Goal: Task Accomplishment & Management: Complete application form

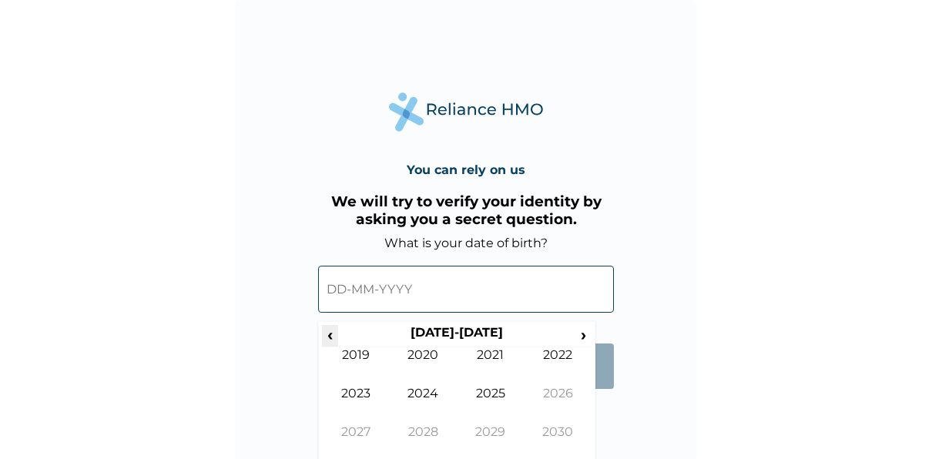
click at [334, 339] on span "‹" at bounding box center [330, 334] width 16 height 19
click at [426, 424] on td "1984" at bounding box center [424, 405] width 68 height 39
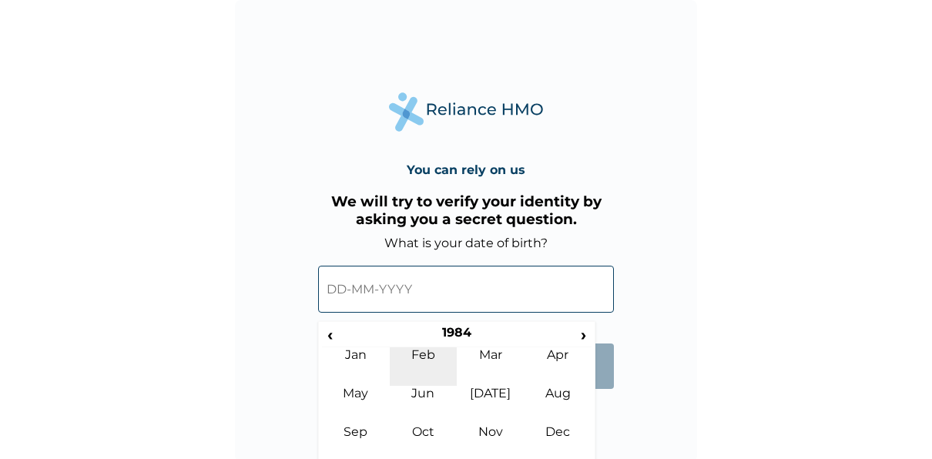
click at [417, 360] on td "Feb" at bounding box center [424, 366] width 68 height 39
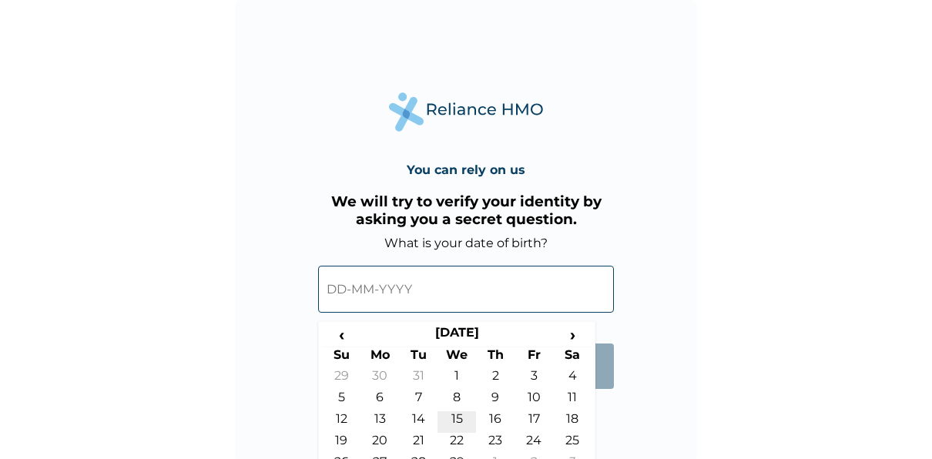
click at [458, 418] on td "15" at bounding box center [457, 422] width 39 height 22
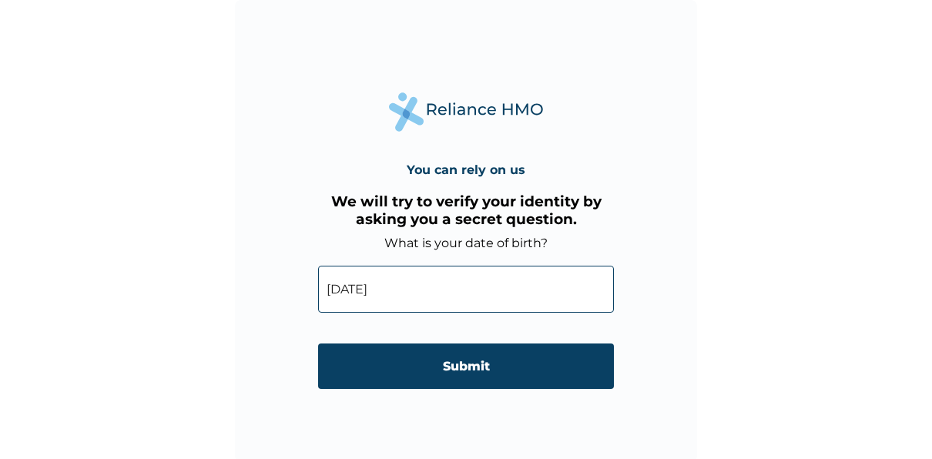
click at [392, 287] on input "15-02-1984" at bounding box center [466, 289] width 296 height 47
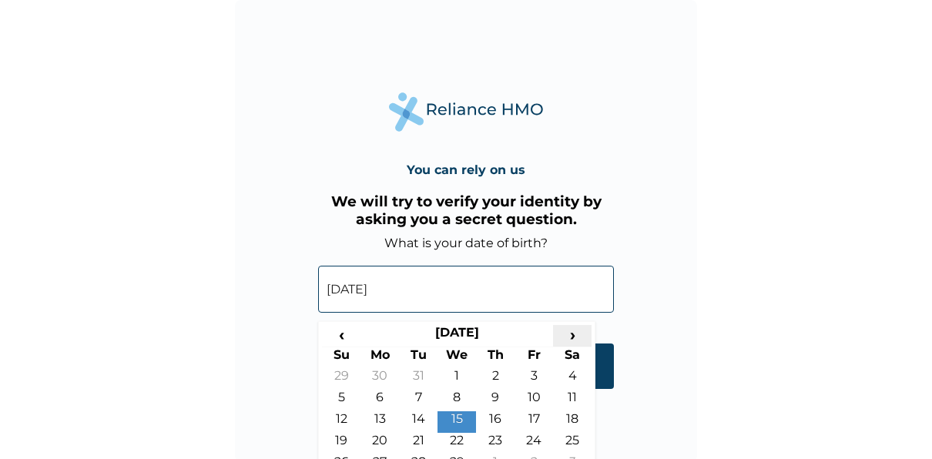
click at [566, 336] on span "›" at bounding box center [572, 334] width 39 height 19
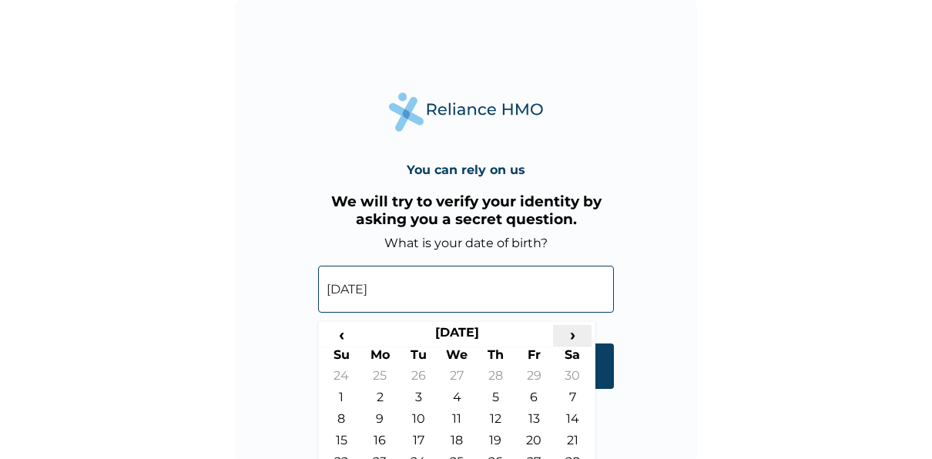
click at [566, 336] on span "›" at bounding box center [572, 334] width 39 height 19
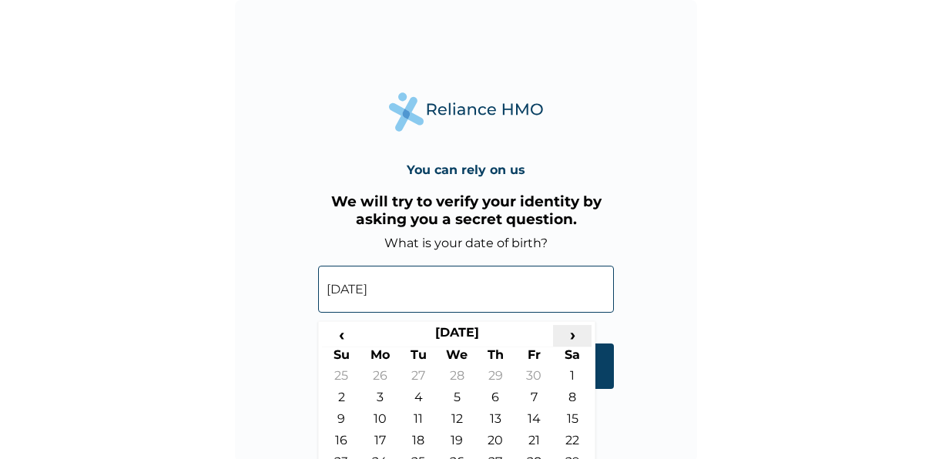
click at [566, 336] on span "›" at bounding box center [572, 334] width 39 height 19
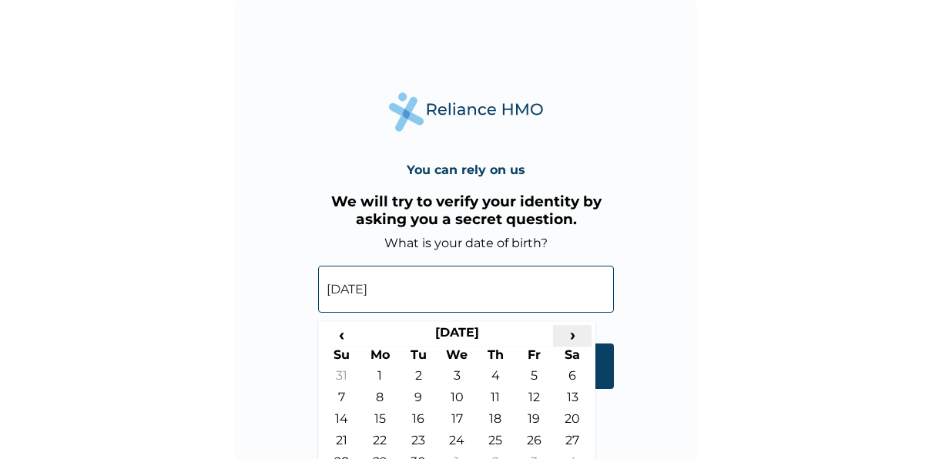
click at [566, 336] on span "›" at bounding box center [572, 334] width 39 height 19
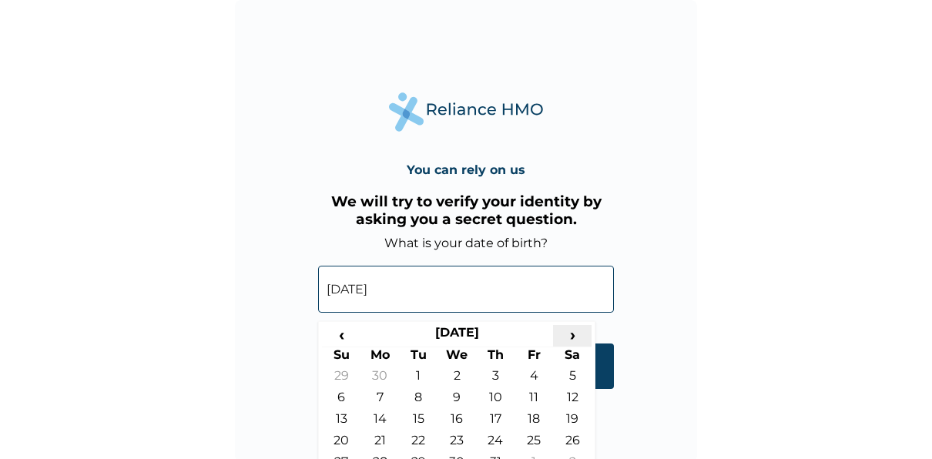
click at [566, 336] on span "›" at bounding box center [572, 334] width 39 height 19
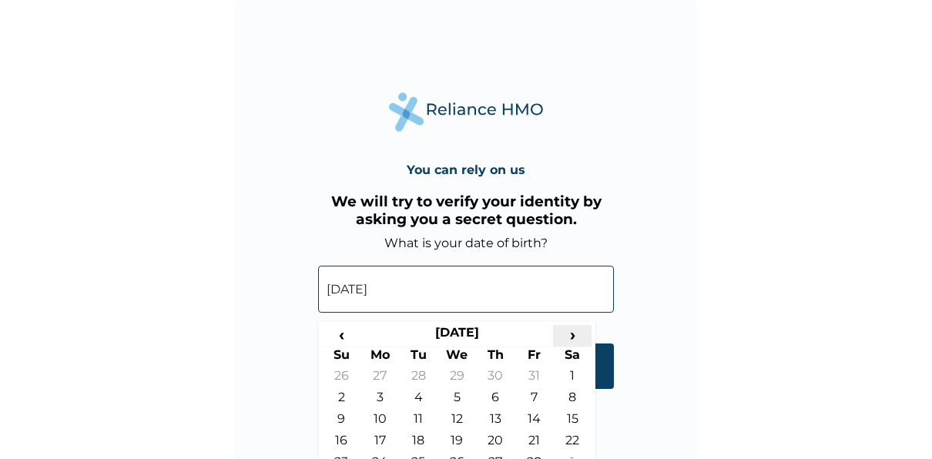
click at [566, 336] on span "›" at bounding box center [572, 334] width 39 height 19
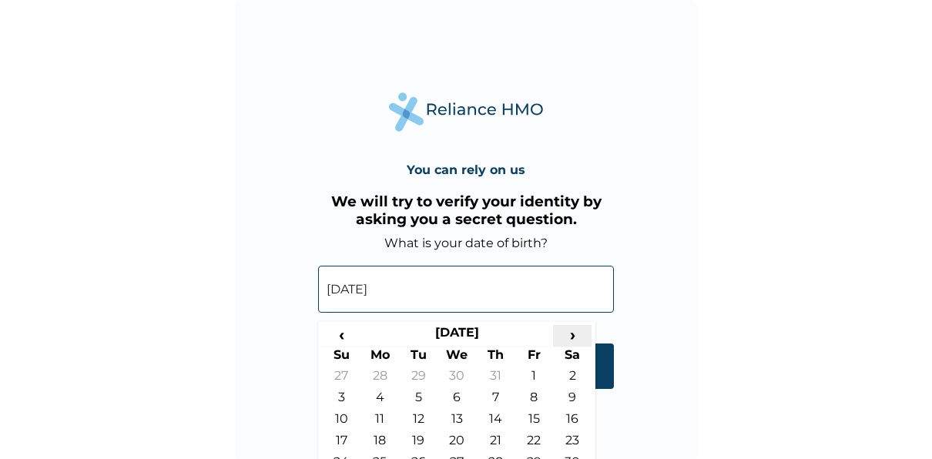
click at [566, 336] on span "›" at bounding box center [572, 334] width 39 height 19
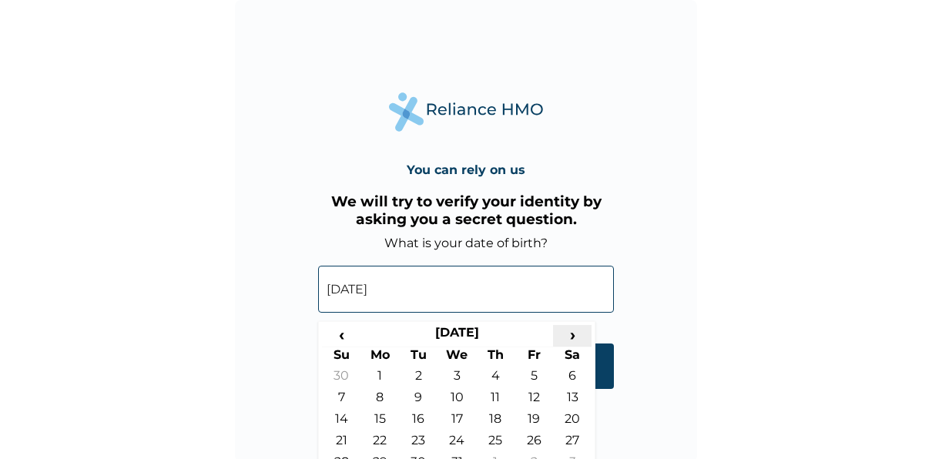
click at [566, 336] on span "›" at bounding box center [572, 334] width 39 height 19
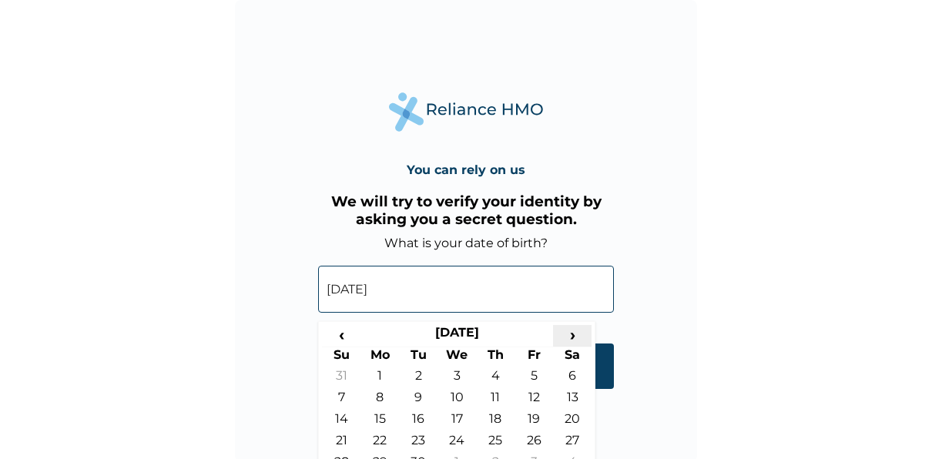
click at [566, 336] on span "›" at bounding box center [572, 334] width 39 height 19
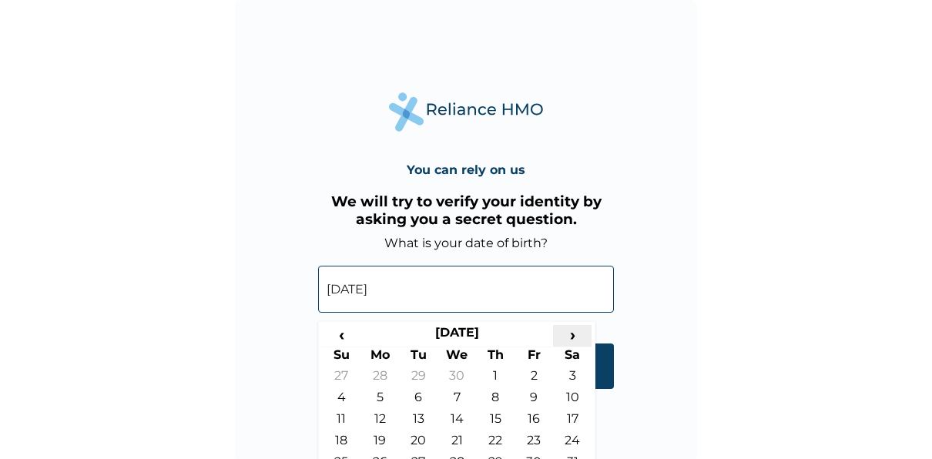
click at [566, 336] on span "›" at bounding box center [572, 334] width 39 height 19
click at [346, 336] on span "‹" at bounding box center [341, 334] width 39 height 19
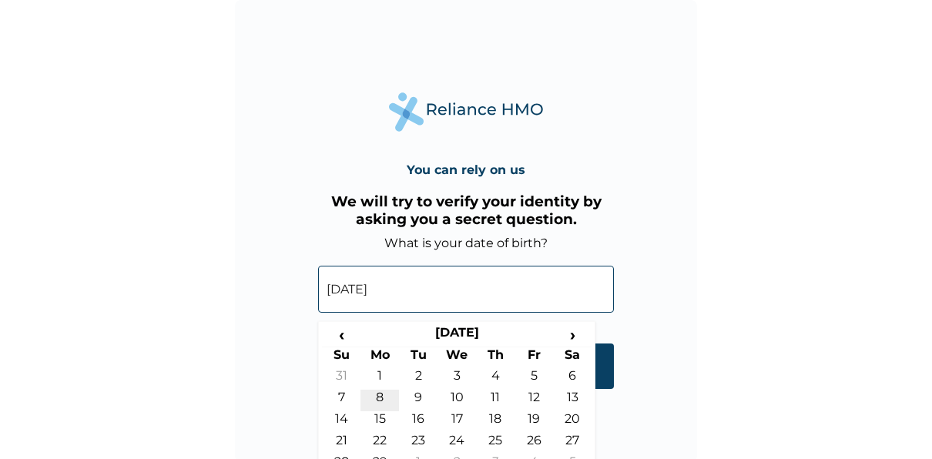
click at [378, 410] on td "8" at bounding box center [380, 401] width 39 height 22
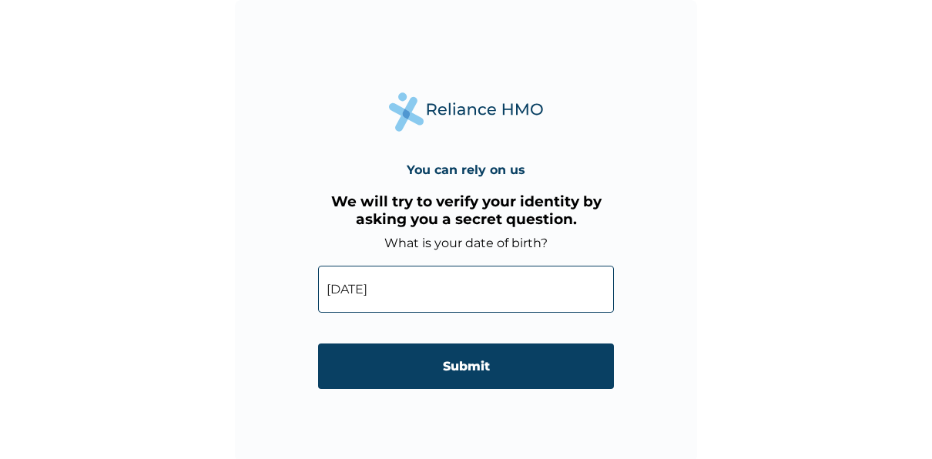
click at [394, 293] on input "08-02-1988" at bounding box center [466, 289] width 296 height 47
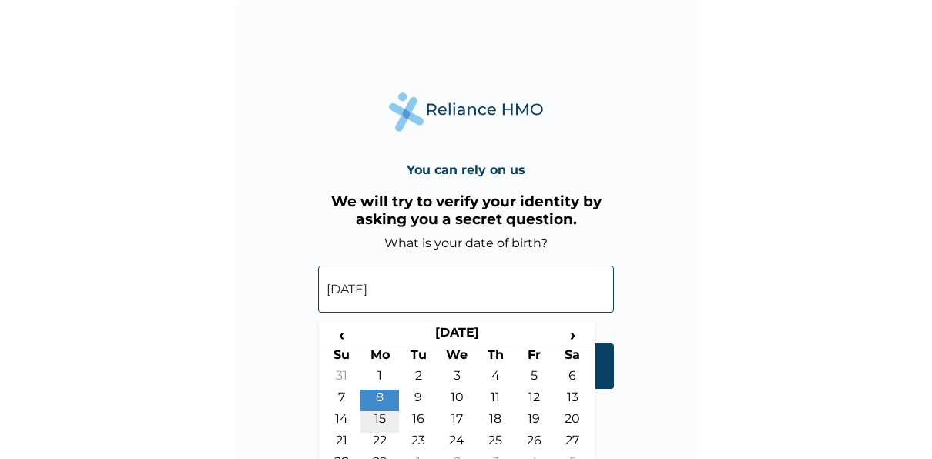
click at [381, 417] on td "15" at bounding box center [380, 422] width 39 height 22
type input "15-02-1988"
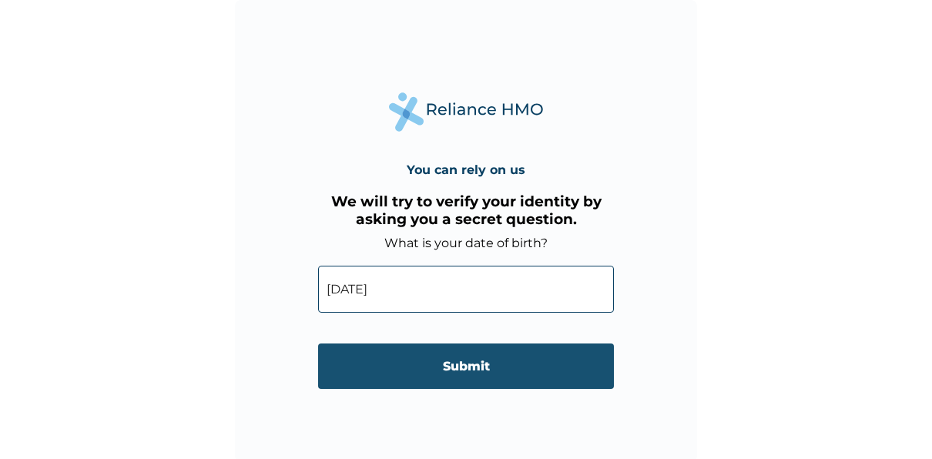
click at [451, 382] on input "Submit" at bounding box center [466, 366] width 296 height 45
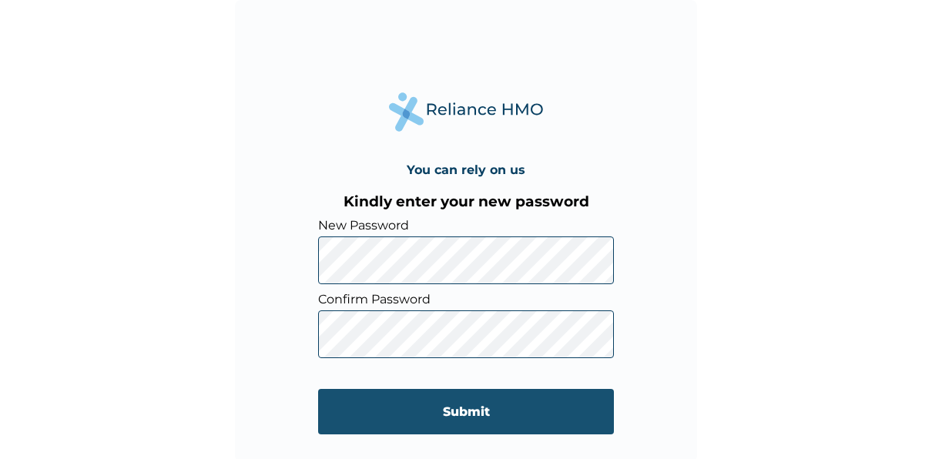
click at [478, 408] on input "Submit" at bounding box center [466, 411] width 296 height 45
